Goal: Task Accomplishment & Management: Use online tool/utility

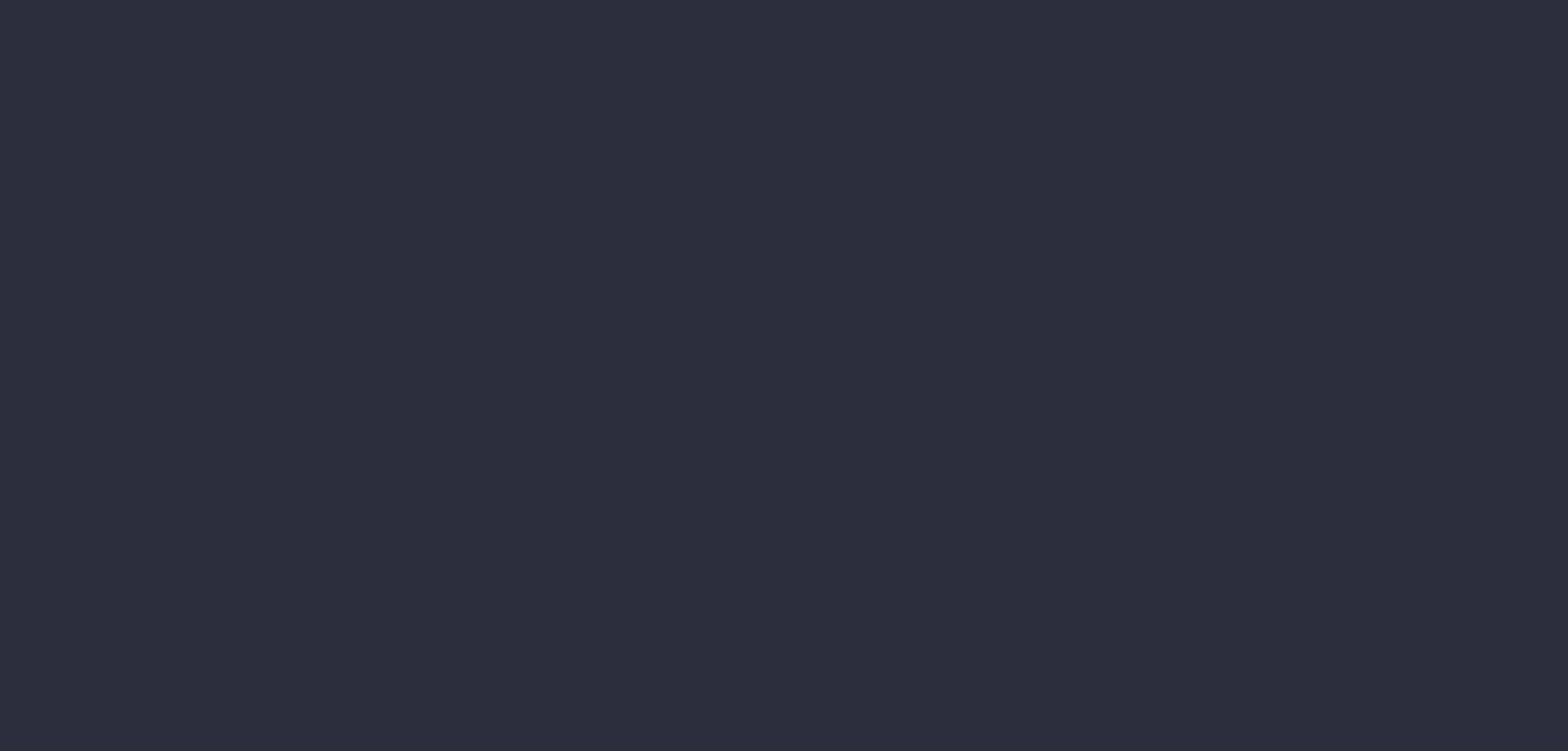
type input "[DATE] - [DATE]"
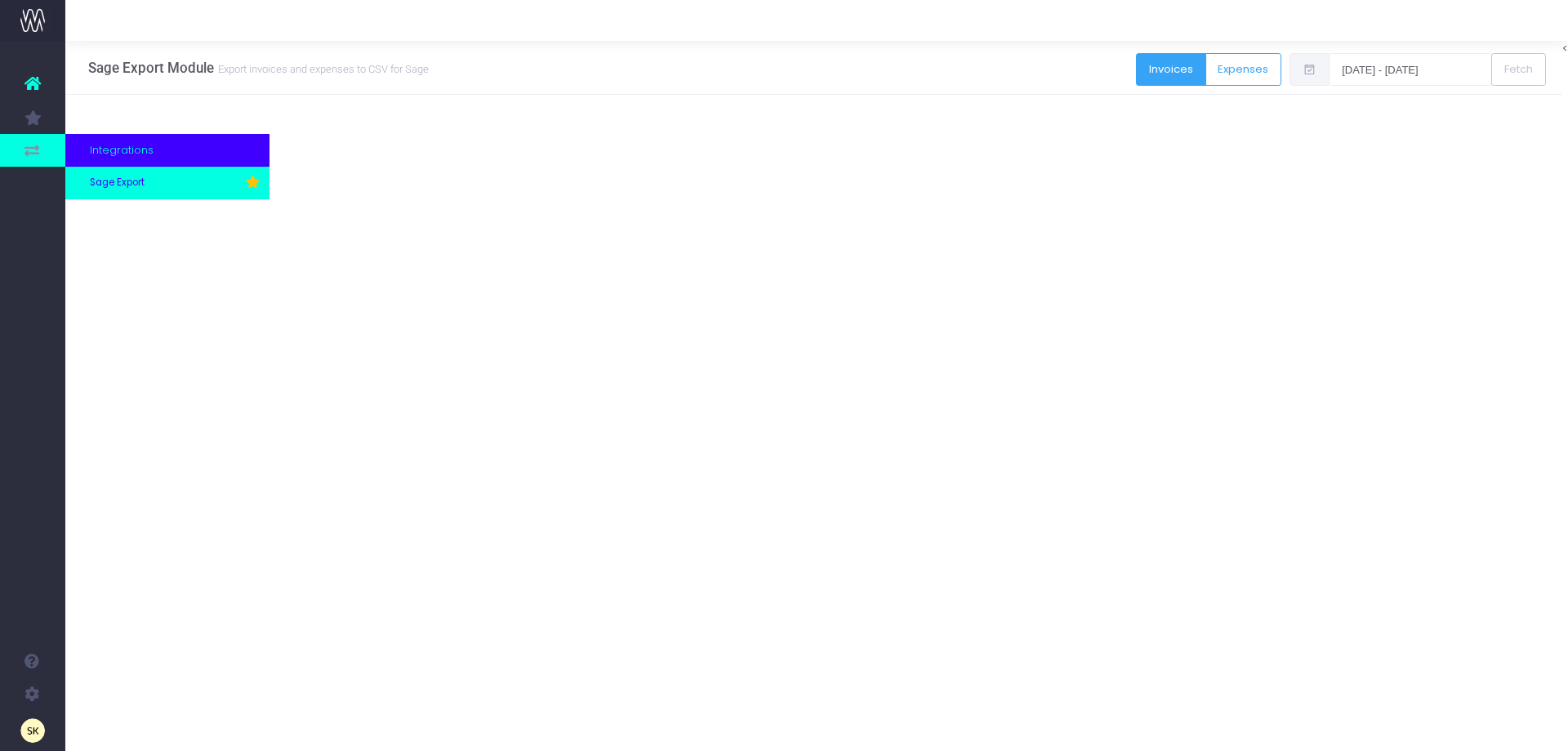
click at [140, 181] on span "Sage Export" at bounding box center [117, 182] width 54 height 14
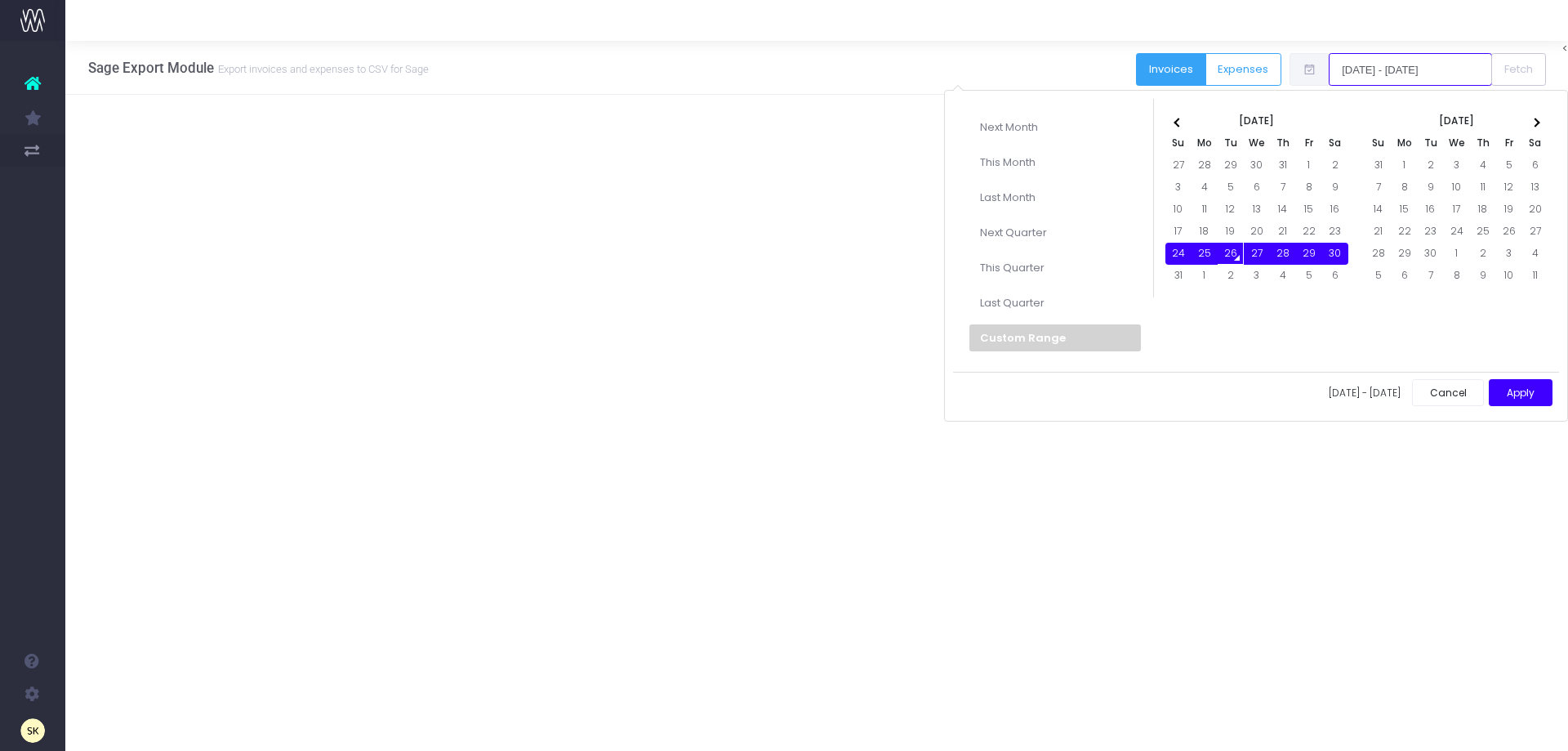
click at [1369, 60] on input "[DATE] - [DATE]" at bounding box center [1411, 69] width 163 height 32
click at [1508, 391] on button "Apply" at bounding box center [1520, 393] width 64 height 27
type input "[DATE] - [DATE]"
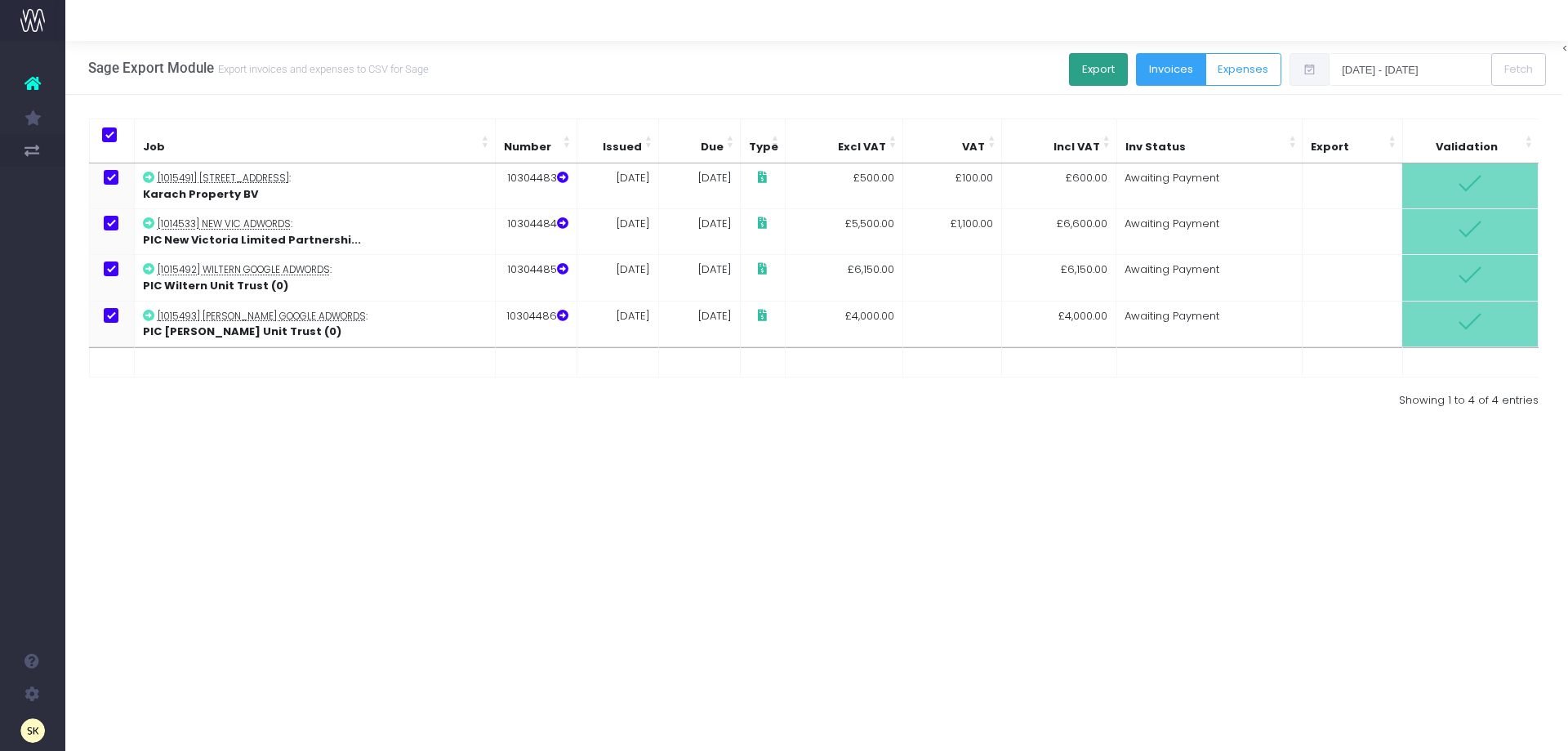
click at [1092, 68] on button "Export" at bounding box center [1098, 69] width 59 height 32
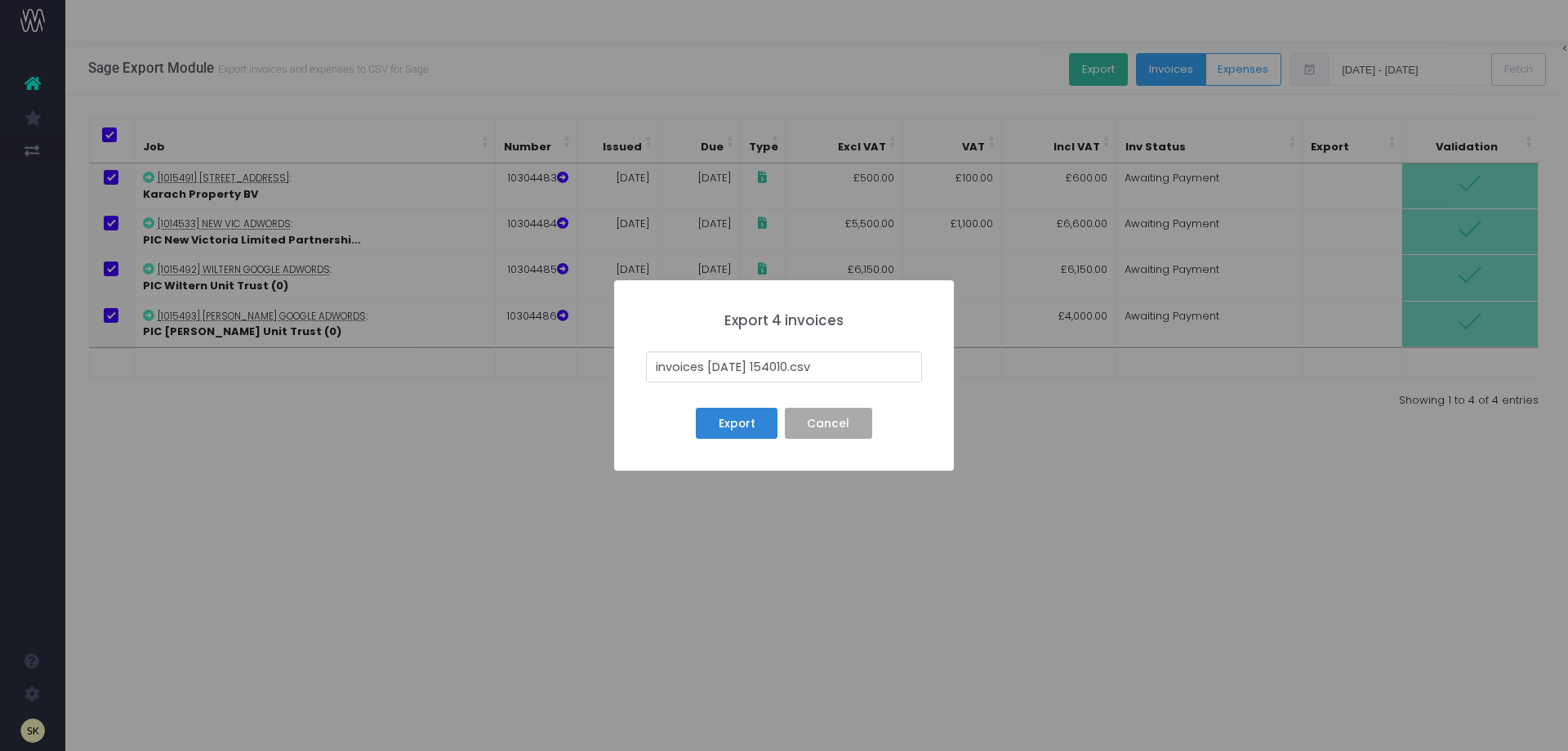
drag, startPoint x: 804, startPoint y: 364, endPoint x: 642, endPoint y: 361, distance: 162.0
click at [642, 361] on div "× Export 4 invoices invoices [DATE] 154010.csv Export No Cancel" at bounding box center [783, 376] width 340 height 191
type input "[DATE] SI batch .csv"
click at [761, 424] on button "Export" at bounding box center [736, 423] width 82 height 31
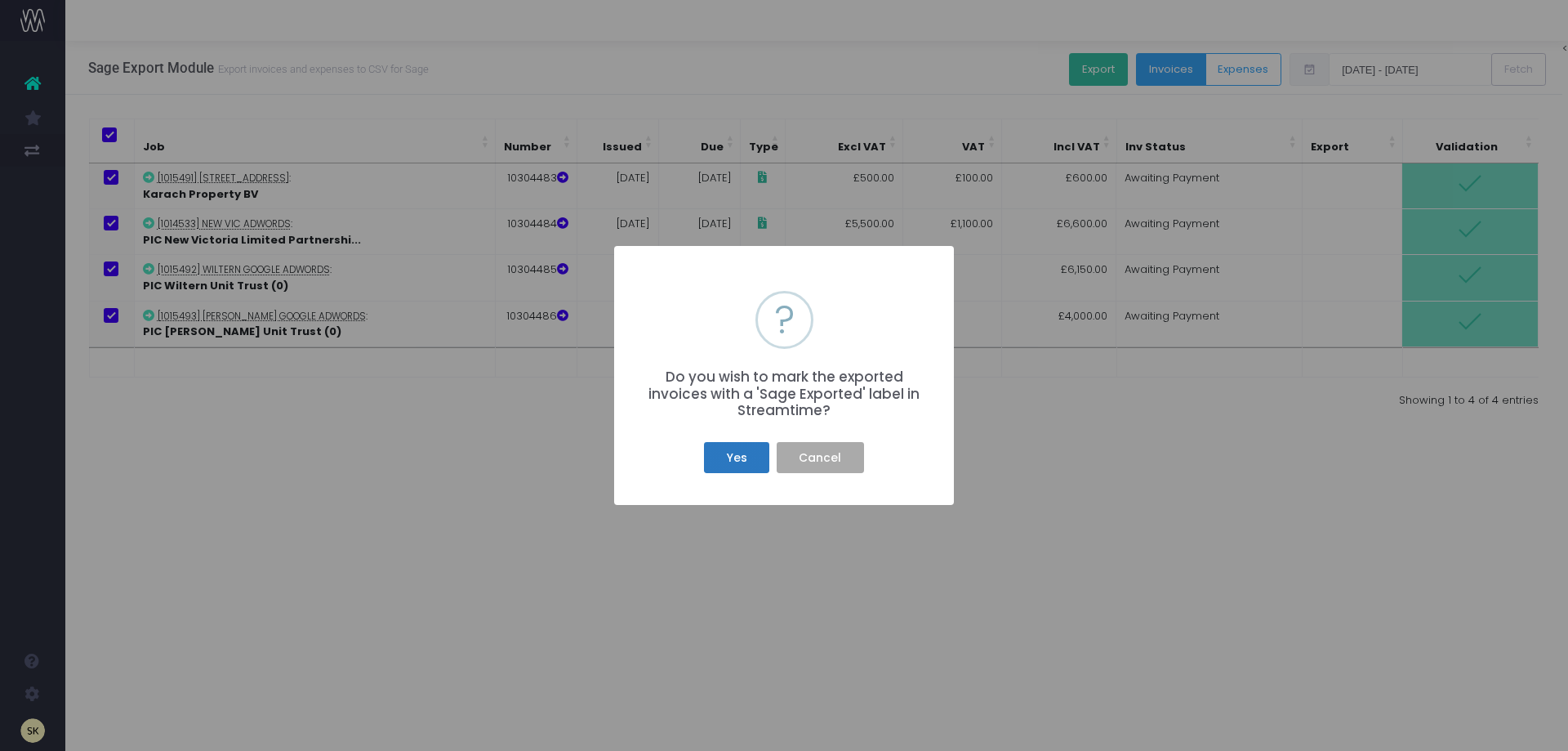
click at [738, 459] on button "Yes" at bounding box center [736, 457] width 66 height 31
